Goal: Use online tool/utility: Use online tool/utility

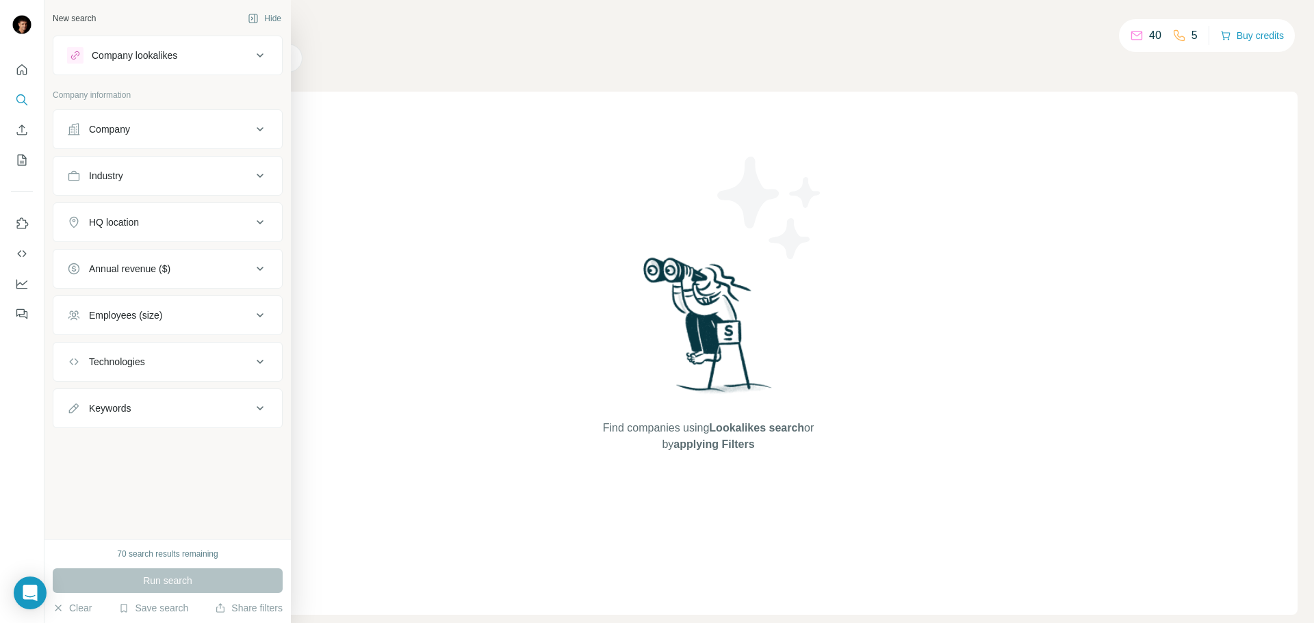
click at [148, 55] on div "Company lookalikes" at bounding box center [135, 56] width 86 height 14
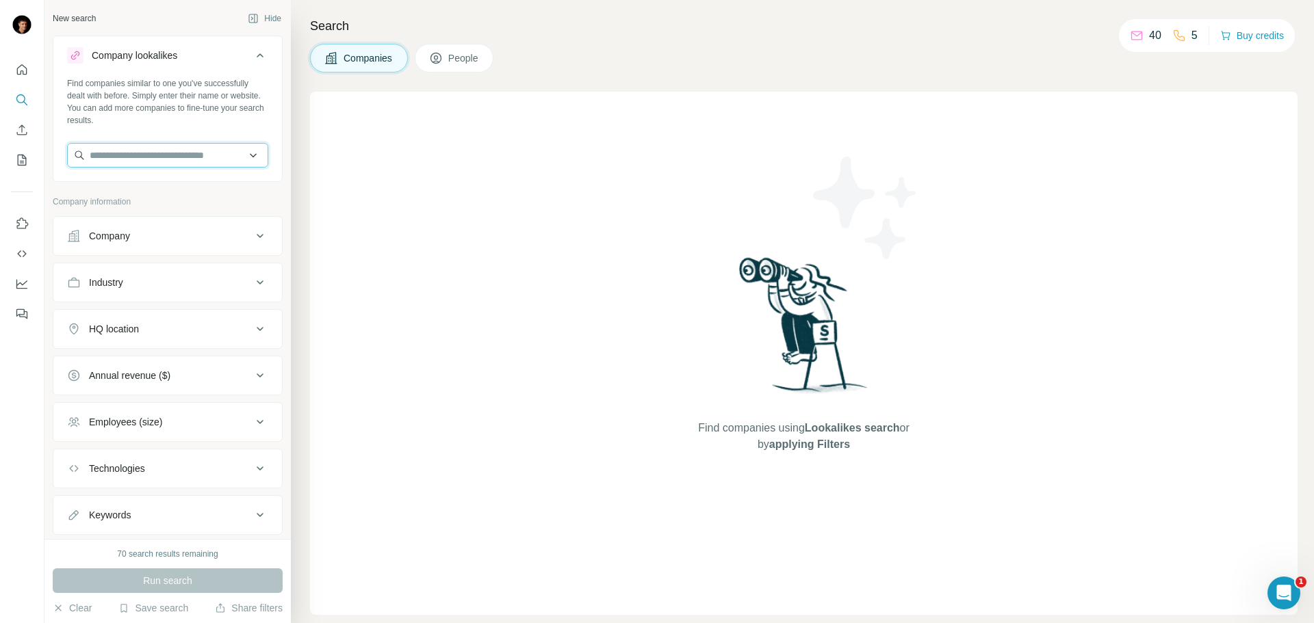
click at [127, 157] on input "text" at bounding box center [167, 155] width 201 height 25
click at [132, 154] on input "**********" at bounding box center [167, 155] width 201 height 25
type input "**********"
click at [191, 200] on p "[DOMAIN_NAME]" at bounding box center [169, 199] width 126 height 12
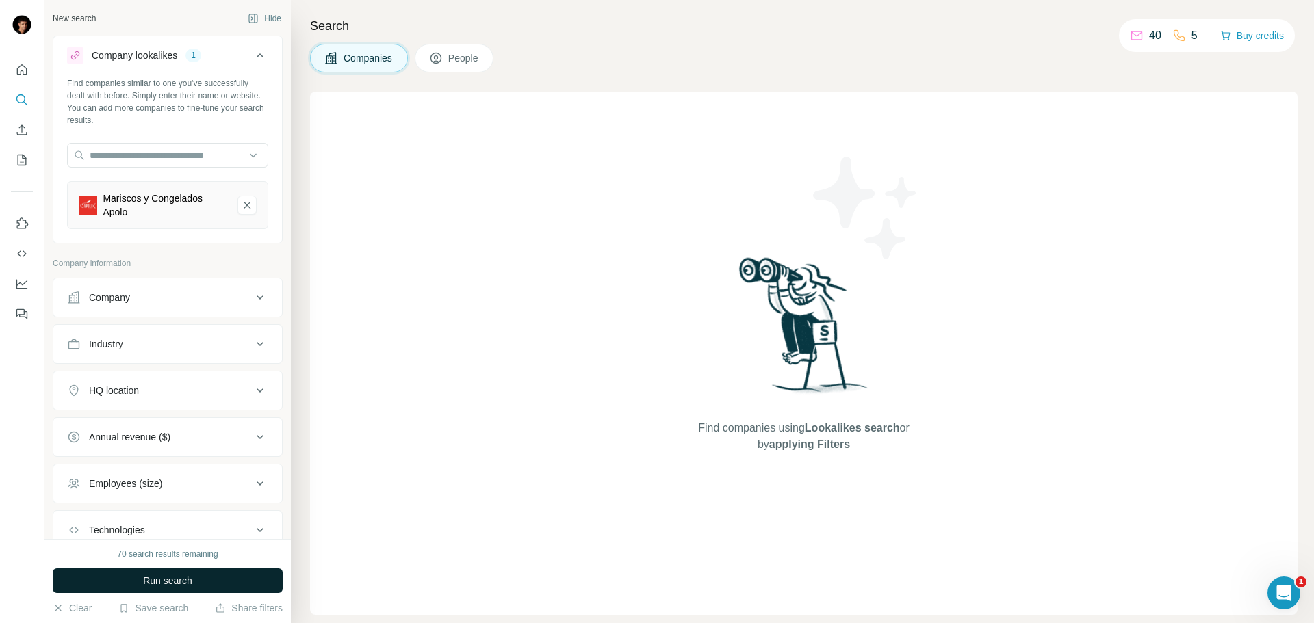
drag, startPoint x: 173, startPoint y: 581, endPoint x: 182, endPoint y: 581, distance: 8.9
click at [182, 581] on span "Run search" at bounding box center [167, 581] width 49 height 14
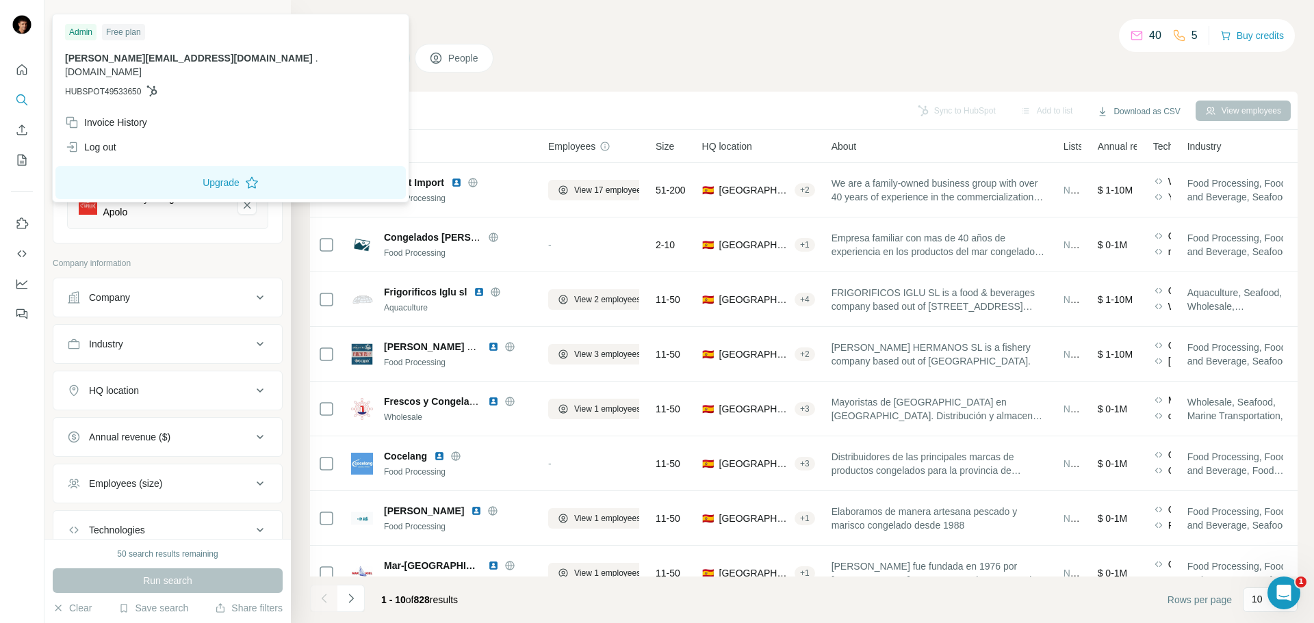
scroll to position [140, 0]
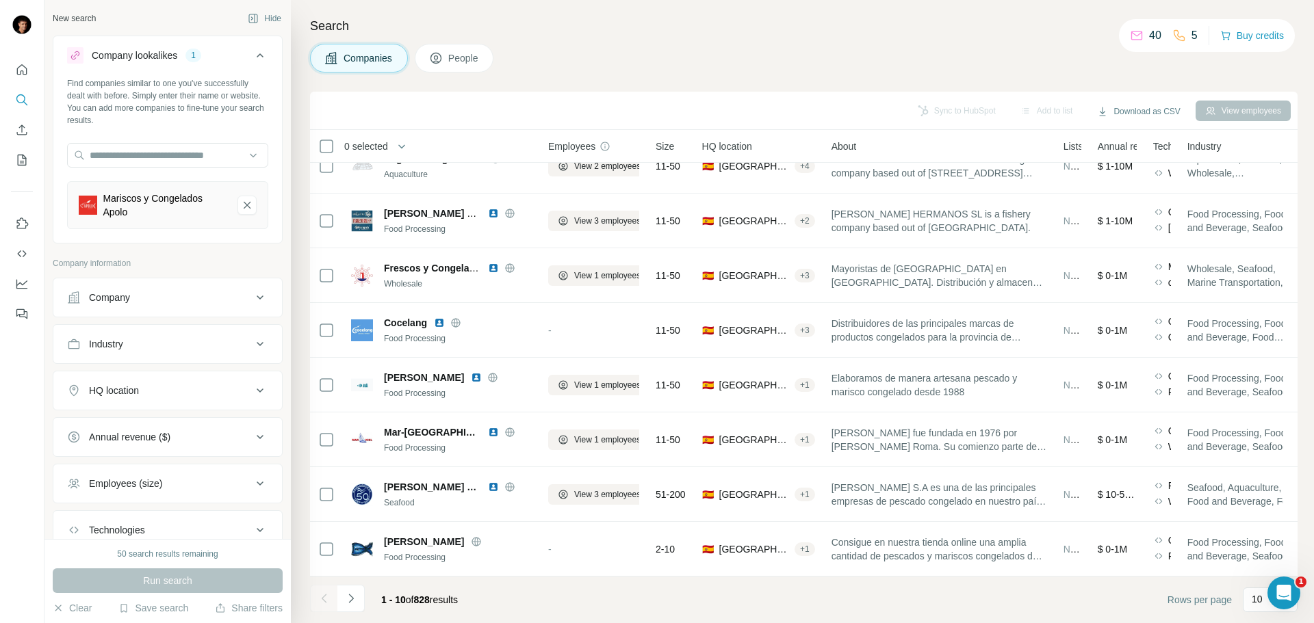
drag, startPoint x: 681, startPoint y: 30, endPoint x: 926, endPoint y: 10, distance: 245.8
click at [684, 30] on h4 "Search" at bounding box center [803, 25] width 987 height 19
click at [1260, 595] on p "10" at bounding box center [1257, 600] width 11 height 14
click at [1273, 513] on div "40" at bounding box center [1269, 520] width 31 height 14
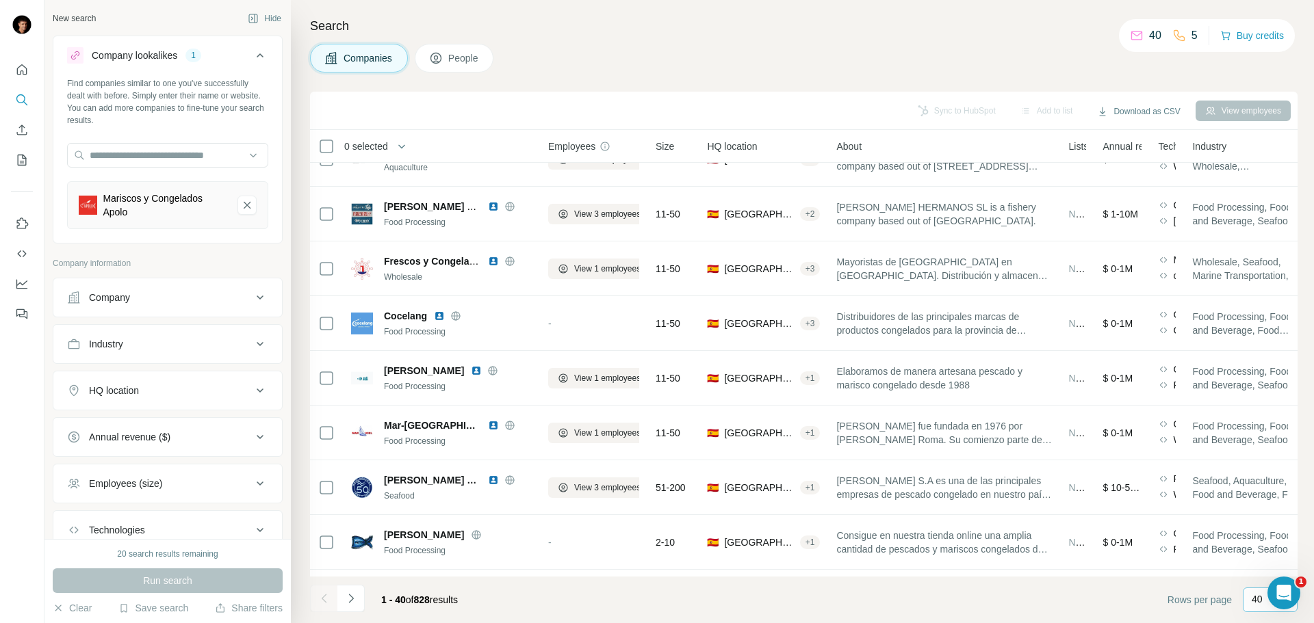
click at [1113, 587] on footer "1 - 40 of 828 results Rows per page 40" at bounding box center [803, 600] width 987 height 47
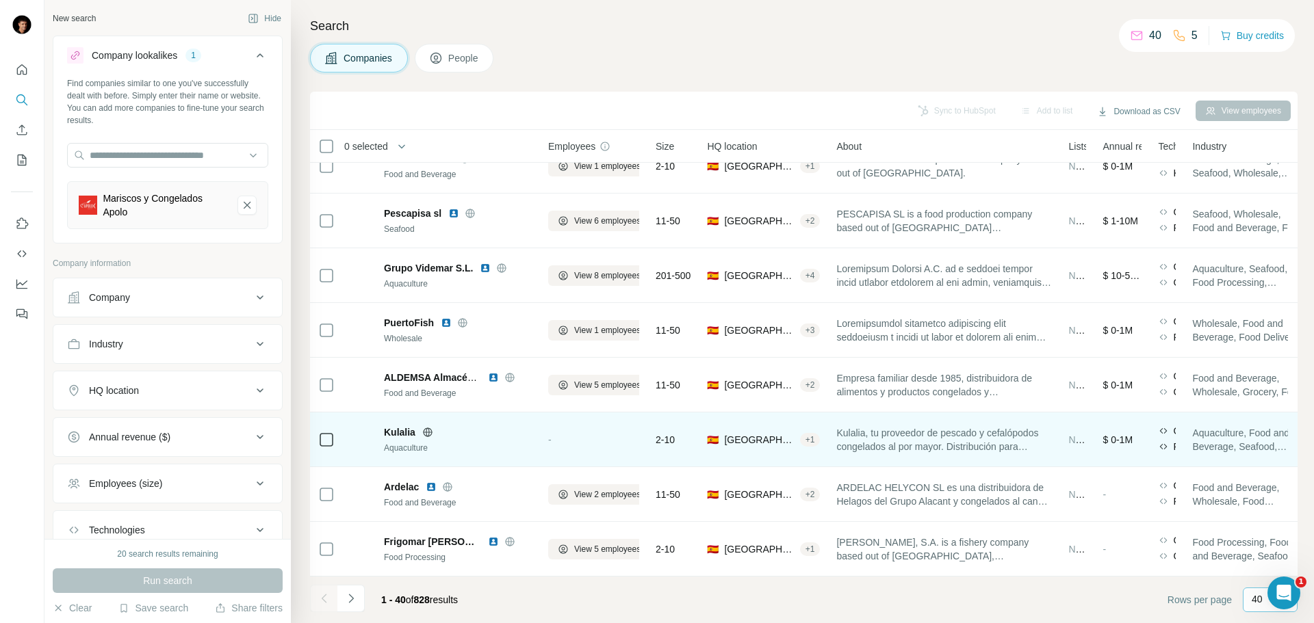
scroll to position [1783, 0]
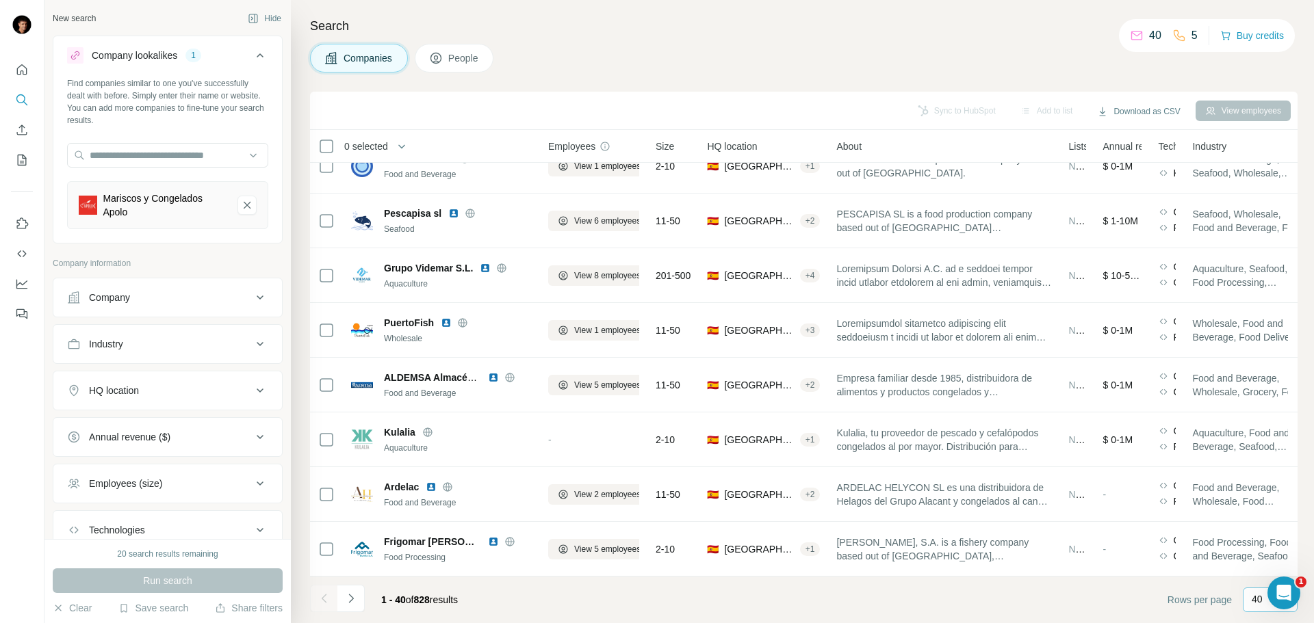
click at [352, 604] on icon "Navigate to next page" at bounding box center [351, 599] width 14 height 14
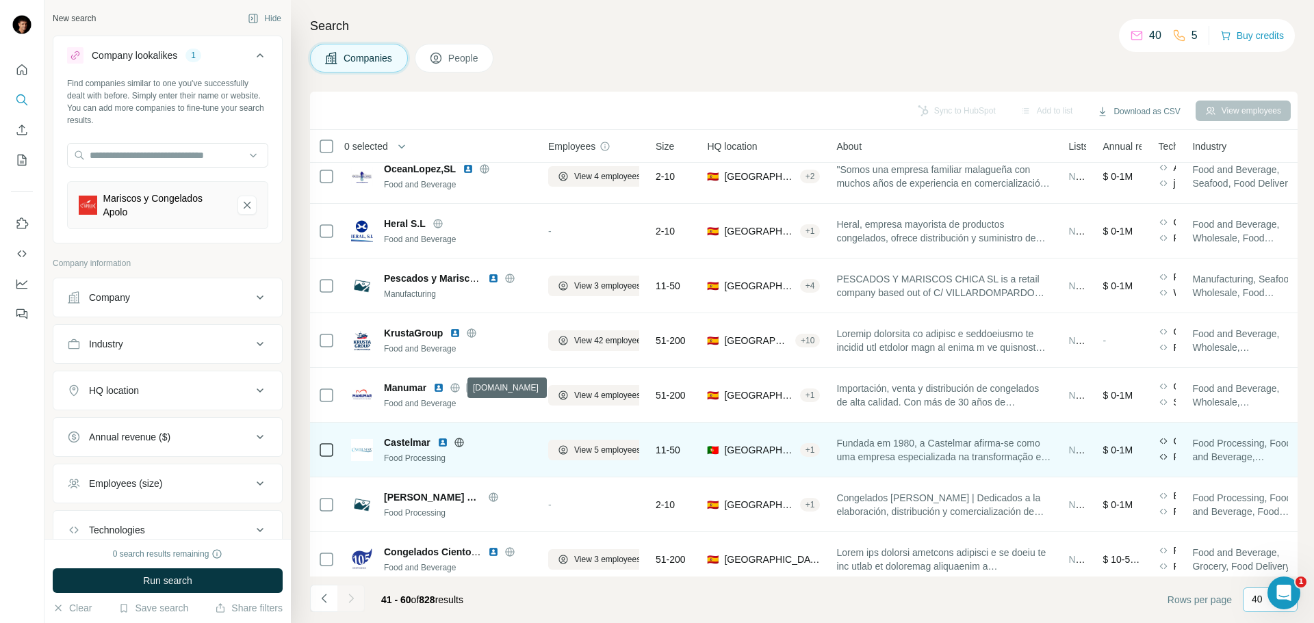
scroll to position [688, 0]
